Goal: Task Accomplishment & Management: Manage account settings

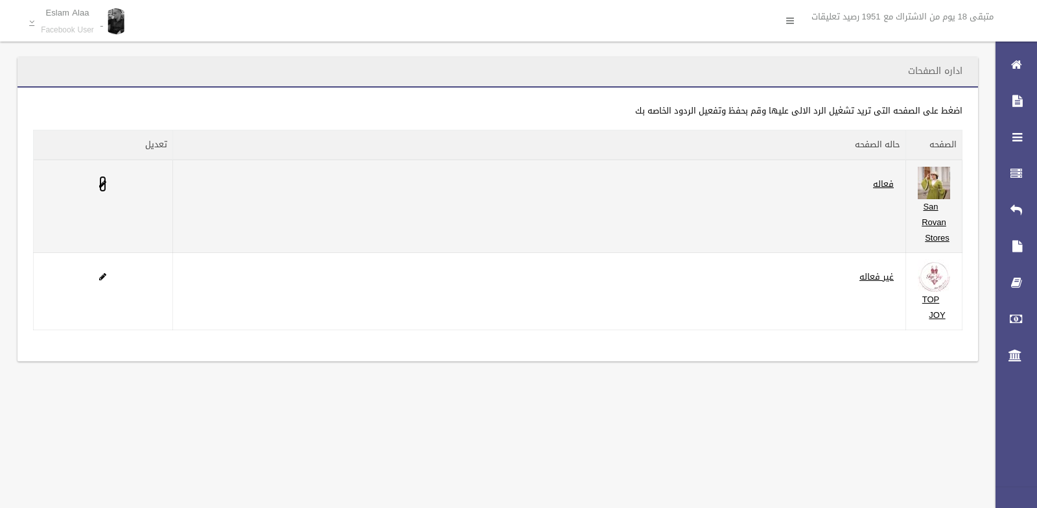
click at [102, 184] on span at bounding box center [102, 184] width 7 height 8
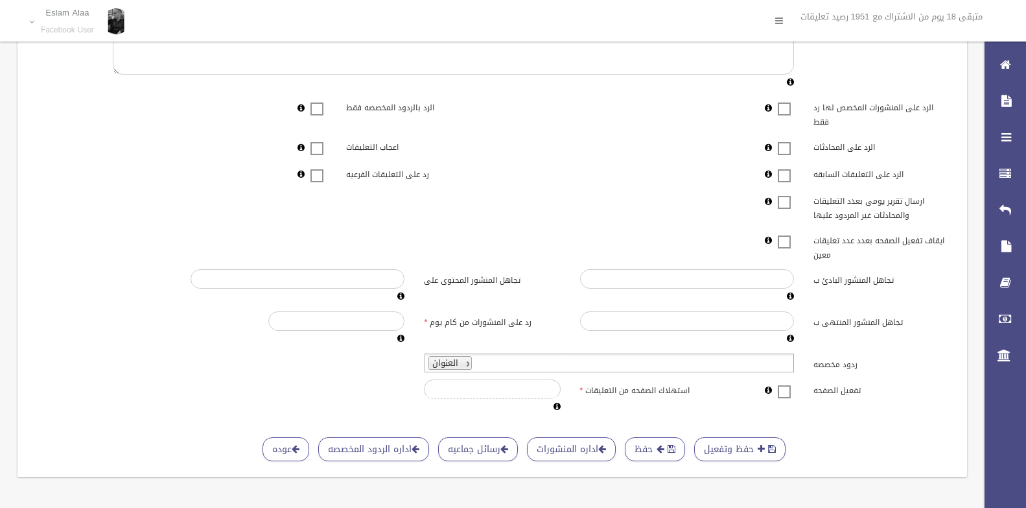
scroll to position [266, 0]
click at [779, 383] on span at bounding box center [784, 383] width 19 height 0
click at [784, 383] on span at bounding box center [784, 383] width 19 height 0
click at [331, 311] on input "*****" at bounding box center [336, 320] width 136 height 19
type input "***"
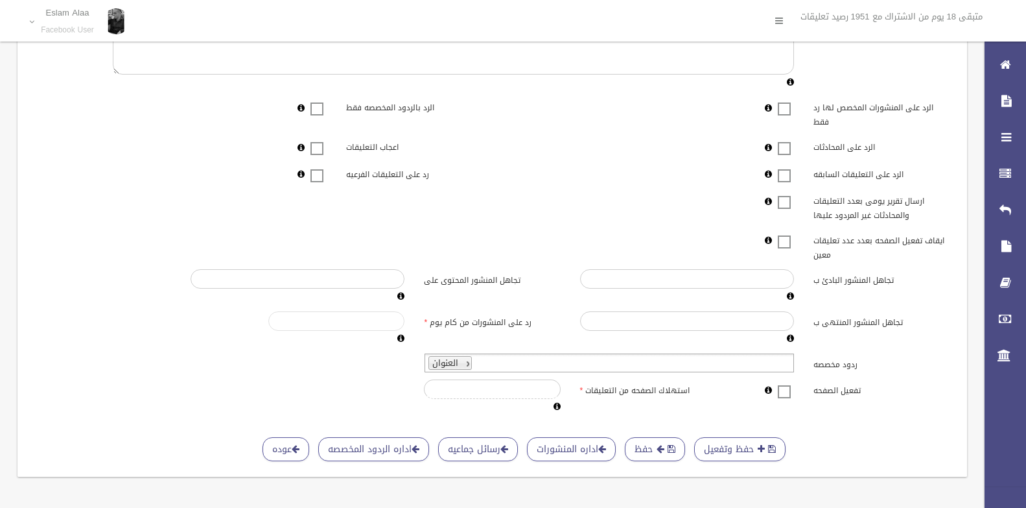
click at [279, 311] on input "***" at bounding box center [336, 320] width 136 height 19
click at [754, 439] on button "حفظ وتفعيل" at bounding box center [739, 449] width 91 height 24
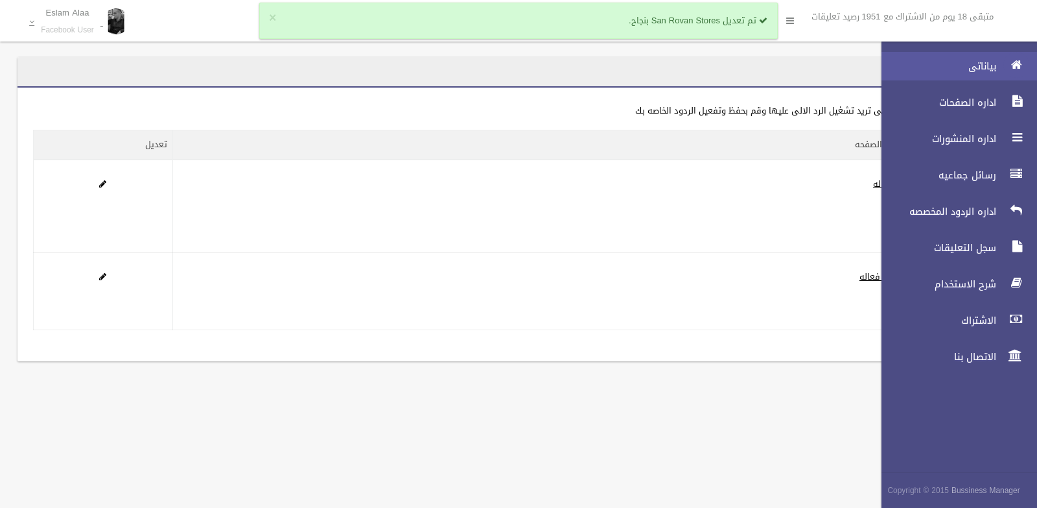
click at [1017, 67] on icon at bounding box center [1017, 65] width 12 height 26
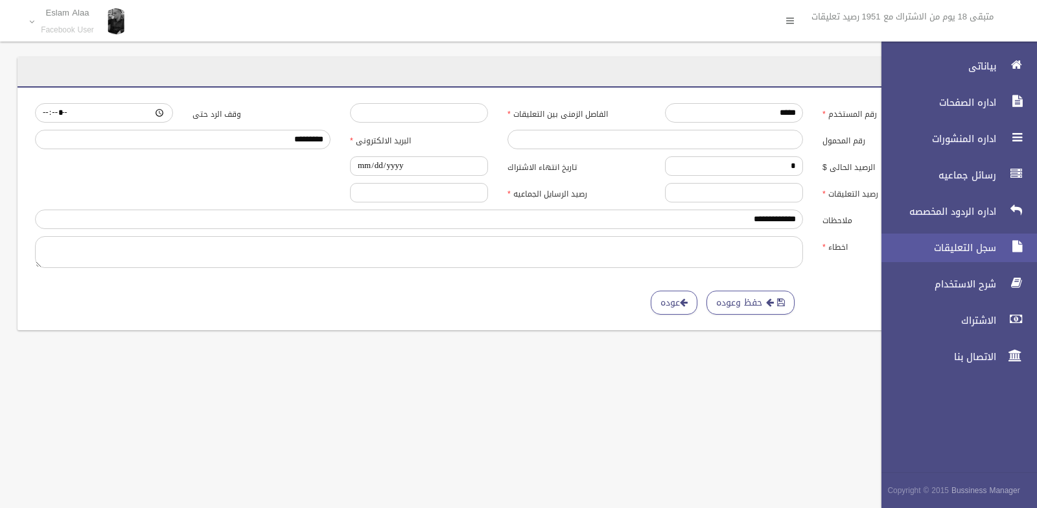
click at [965, 248] on span "سجل التعليقات" at bounding box center [936, 247] width 130 height 13
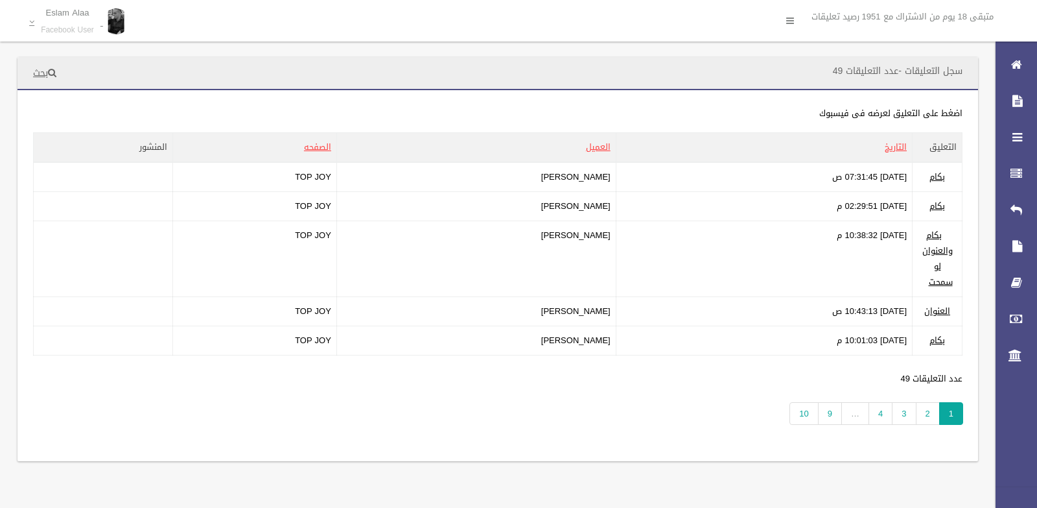
click at [561, 425] on div "**********" at bounding box center [498, 275] width 961 height 371
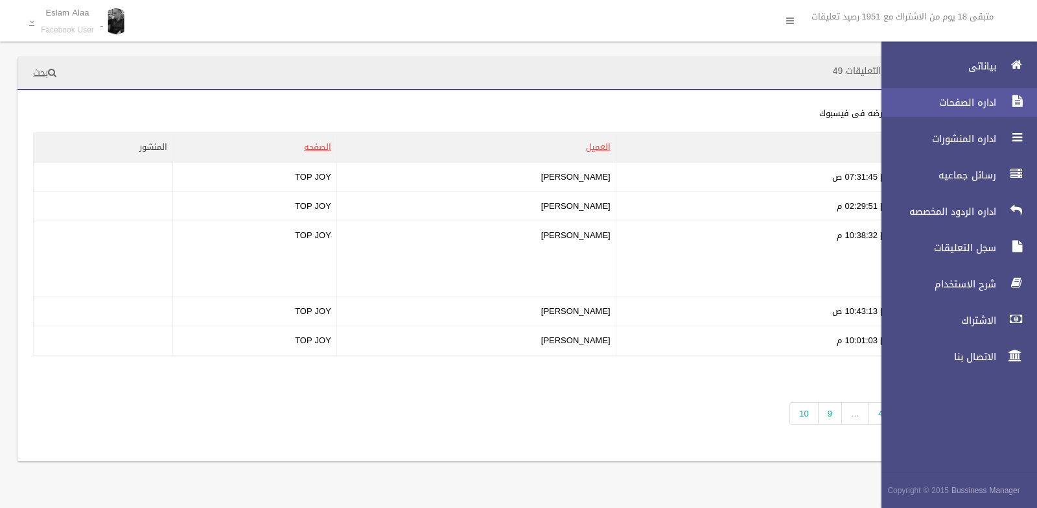
click at [976, 109] on link "اداره الصفحات" at bounding box center [954, 102] width 167 height 29
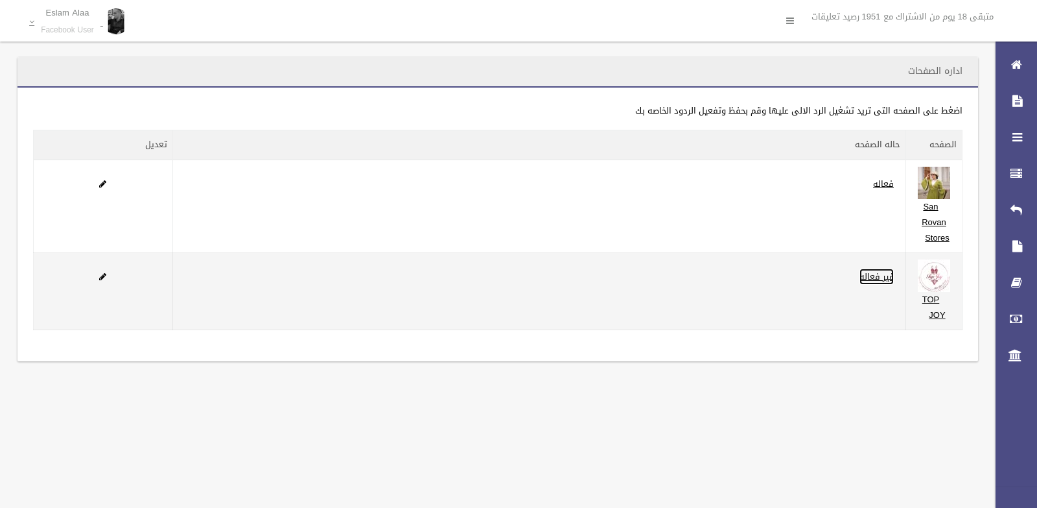
click at [877, 274] on link "غير فعاله" at bounding box center [877, 276] width 34 height 16
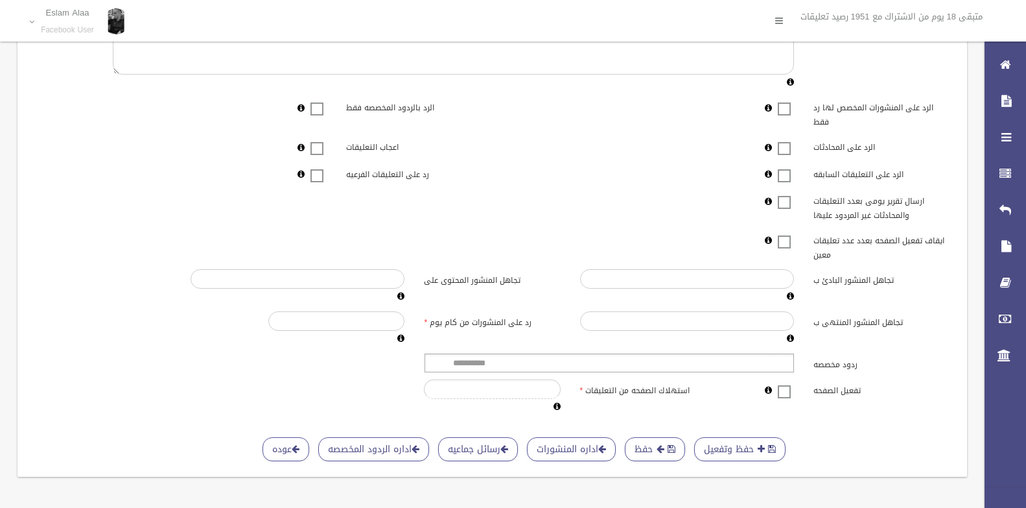
scroll to position [266, 0]
click at [788, 383] on span at bounding box center [784, 383] width 19 height 0
click at [742, 437] on button "حفظ وتفعيل" at bounding box center [739, 449] width 91 height 24
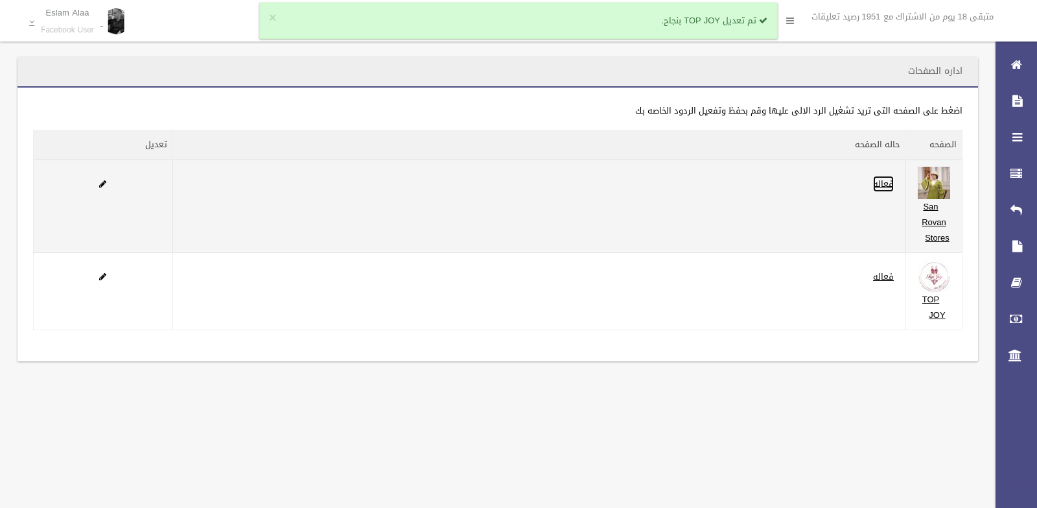
click at [887, 185] on link "فعاله" at bounding box center [883, 184] width 21 height 16
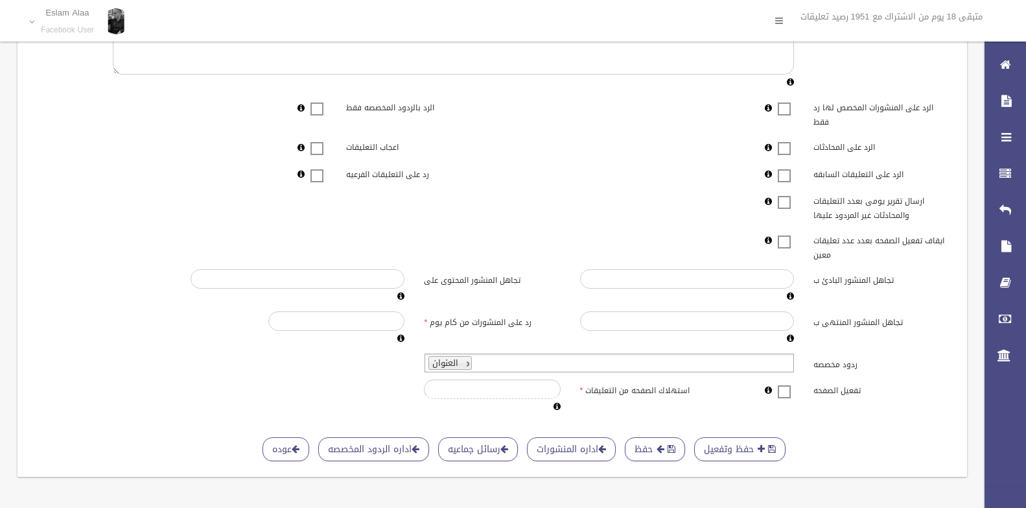
scroll to position [266, 0]
click at [788, 383] on span at bounding box center [784, 383] width 19 height 0
click at [663, 444] on span "submit" at bounding box center [661, 448] width 8 height 9
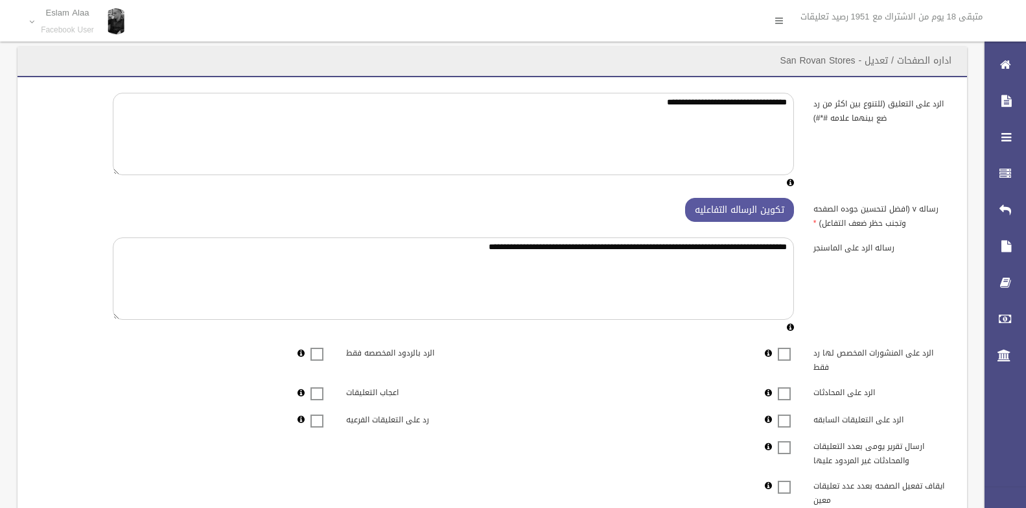
scroll to position [0, 0]
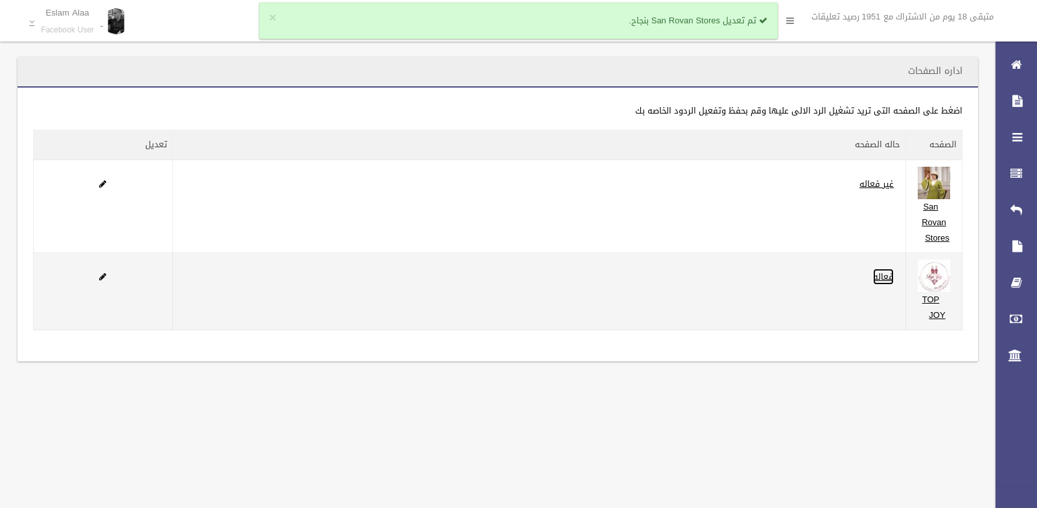
click at [885, 279] on link "فعاله" at bounding box center [883, 276] width 21 height 16
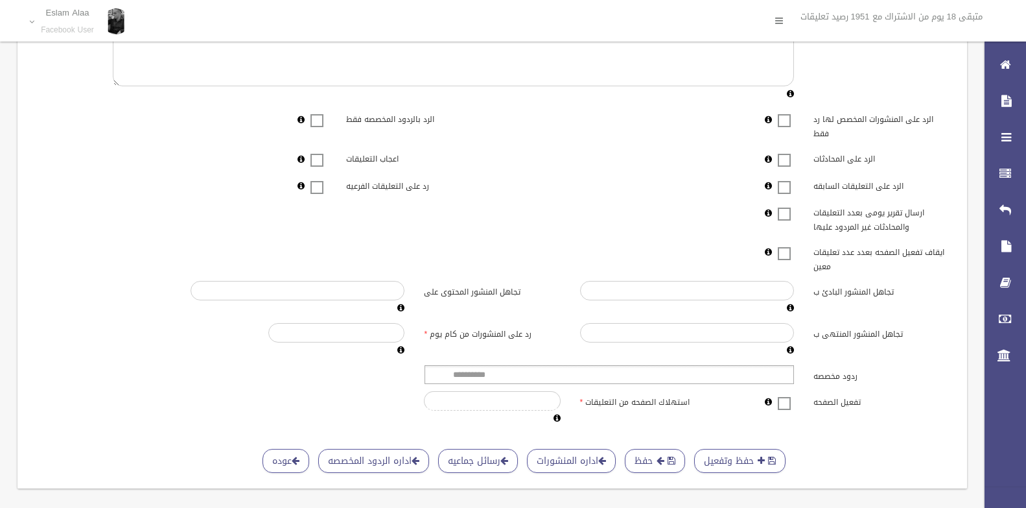
scroll to position [266, 0]
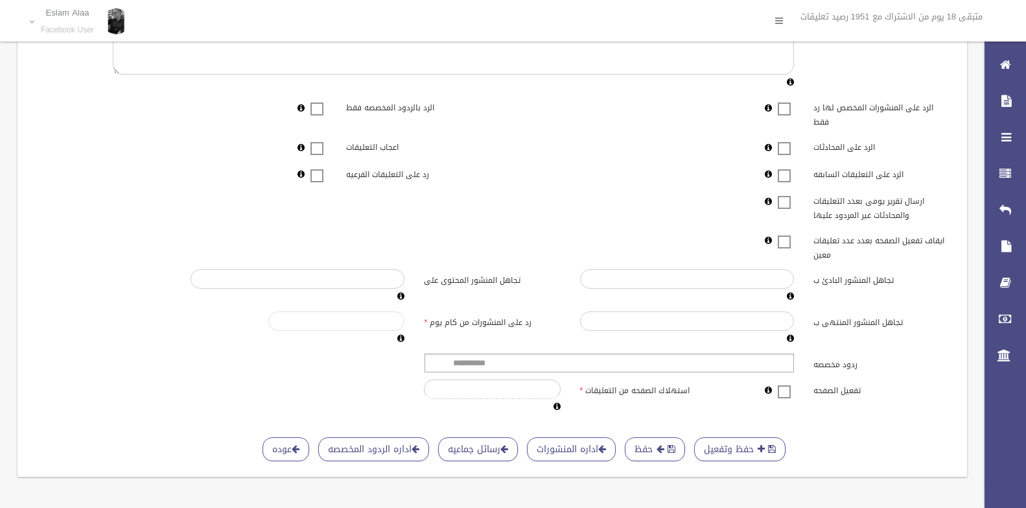
click at [281, 311] on input "******" at bounding box center [336, 320] width 136 height 19
click at [731, 439] on button "حفظ وتفعيل" at bounding box center [739, 449] width 91 height 24
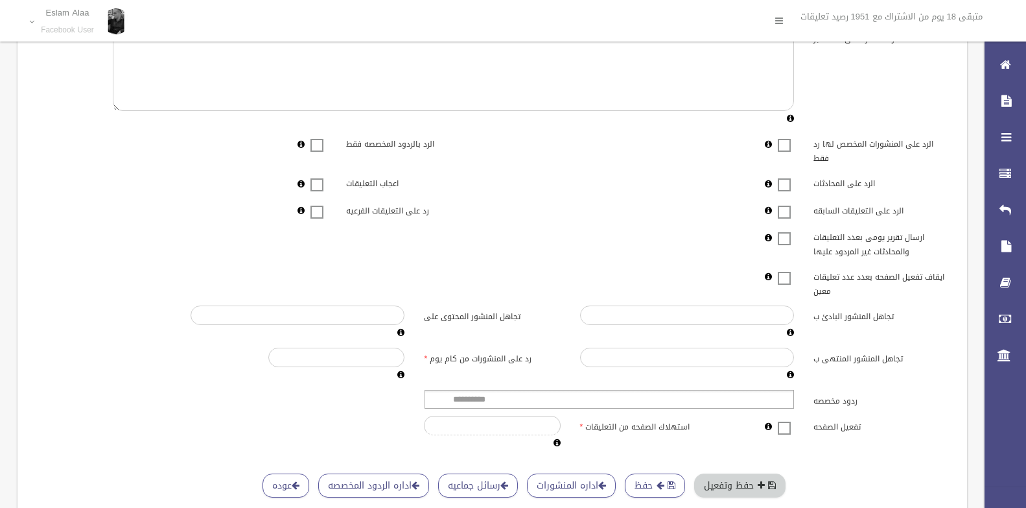
scroll to position [174, 0]
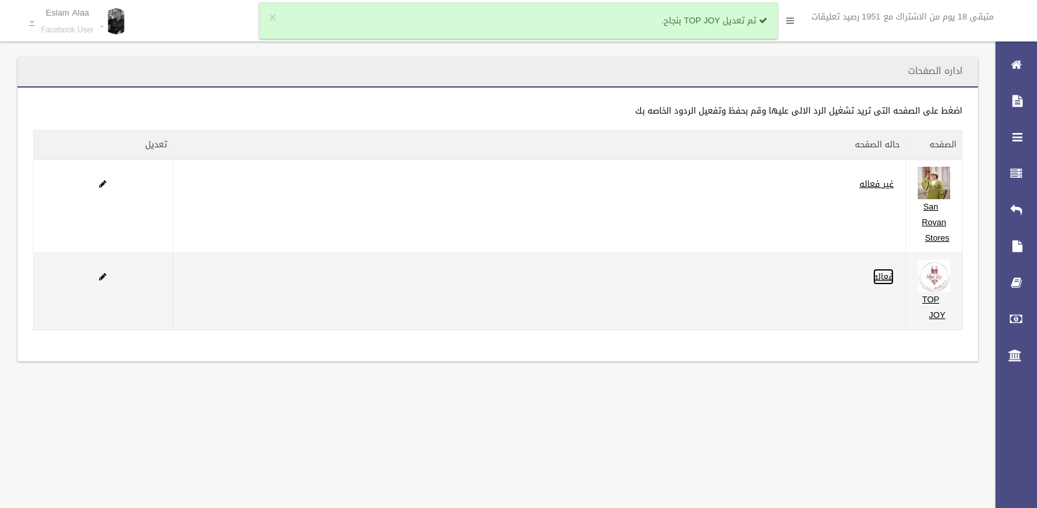
click at [890, 275] on link "فعاله" at bounding box center [883, 276] width 21 height 16
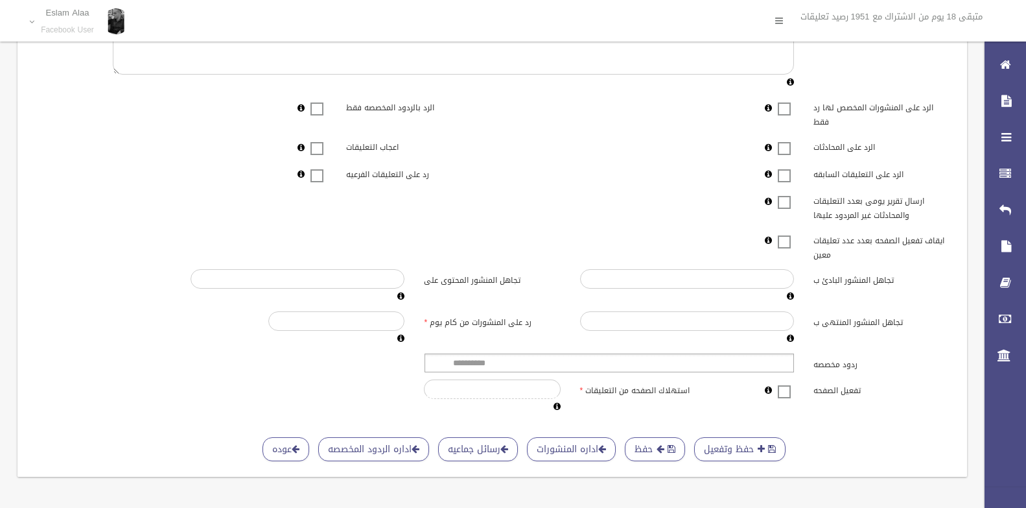
scroll to position [266, 0]
